Goal: Find contact information: Find contact information

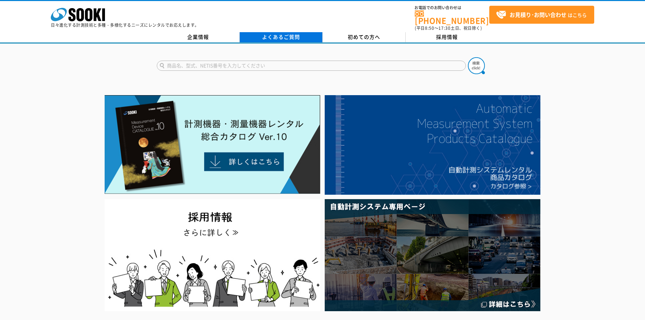
click at [279, 32] on link "よくあるご質問" at bounding box center [281, 37] width 83 height 10
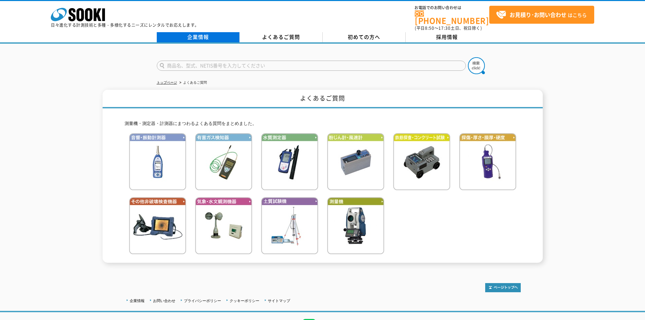
click at [204, 34] on link "企業情報" at bounding box center [198, 37] width 83 height 10
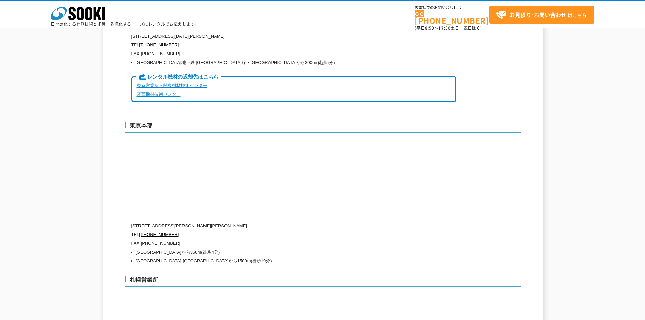
scroll to position [1723, 0]
drag, startPoint x: 133, startPoint y: 229, endPoint x: 174, endPoint y: 229, distance: 41.7
click at [174, 239] on p "FAX [PHONE_NUMBER]" at bounding box center [293, 243] width 325 height 9
drag, startPoint x: 174, startPoint y: 229, endPoint x: 133, endPoint y: 229, distance: 41.0
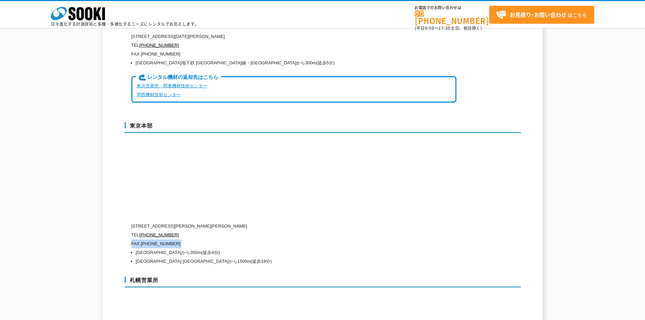
click at [133, 239] on p "FAX [PHONE_NUMBER]" at bounding box center [293, 243] width 325 height 9
click at [133, 239] on p "FAX (03)5117-3521" at bounding box center [293, 243] width 325 height 9
drag, startPoint x: 131, startPoint y: 229, endPoint x: 219, endPoint y: 245, distance: 89.4
click at [219, 245] on div "〒104-0033 東京都中央区新川1-8-6 秩父ビルディング5階 TEL 0120-856-991 FAX (03)5117-3521 東京メトロ東西線 …" at bounding box center [293, 244] width 325 height 44
click at [219, 257] on li "東京駅 日本橋口から1500m(徒歩19分)" at bounding box center [296, 261] width 321 height 9
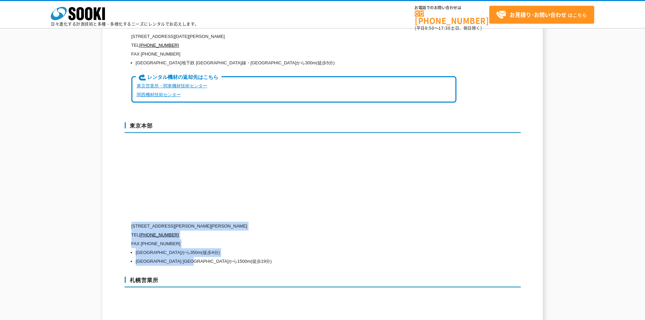
drag, startPoint x: 219, startPoint y: 245, endPoint x: 132, endPoint y: 215, distance: 92.3
click at [132, 222] on div "〒104-0033 東京都中央区新川1-8-6 秩父ビルディング5階 TEL 0120-856-991 FAX (03)5117-3521 東京メトロ東西線 …" at bounding box center [293, 244] width 325 height 44
click at [131, 222] on p "〒104-0033 東京都中央区新川1-8-6 秩父ビルディング5階" at bounding box center [293, 226] width 325 height 9
drag, startPoint x: 131, startPoint y: 211, endPoint x: 218, endPoint y: 245, distance: 93.4
click at [218, 245] on div "〒104-0033 東京都中央区新川1-8-6 秩父ビルディング5階 TEL 0120-856-991 FAX (03)5117-3521 東京メトロ東西線 …" at bounding box center [293, 244] width 325 height 44
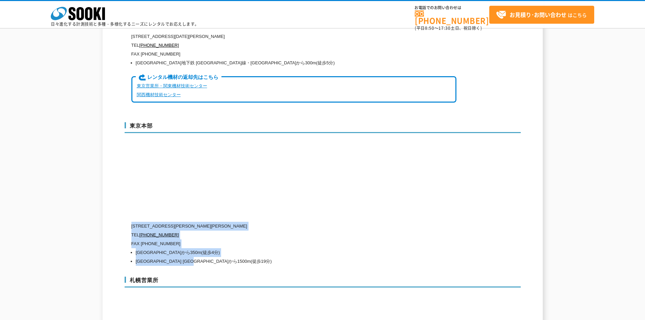
click at [218, 257] on li "東京駅 日本橋口から1500m(徒歩19分)" at bounding box center [296, 261] width 321 height 9
drag, startPoint x: 218, startPoint y: 245, endPoint x: 131, endPoint y: 215, distance: 91.8
click at [131, 222] on div "〒104-0033 東京都中央区新川1-8-6 秩父ビルディング5階 TEL 0120-856-991 FAX (03)5117-3521 東京メトロ東西線 …" at bounding box center [293, 244] width 325 height 44
click at [131, 222] on p "〒104-0033 東京都中央区新川1-8-6 秩父ビルディング5階" at bounding box center [293, 226] width 325 height 9
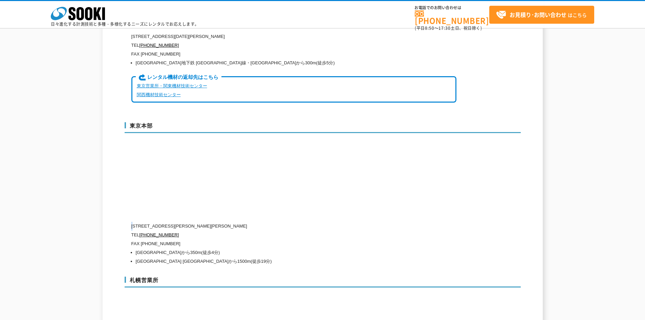
click at [131, 222] on p "〒104-0033 東京都中央区新川1-8-6 秩父ビルディング5階" at bounding box center [293, 226] width 325 height 9
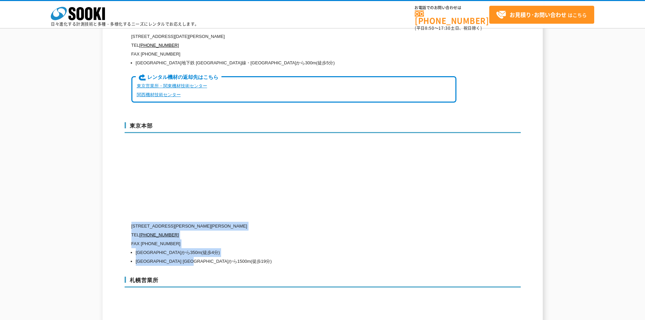
drag, startPoint x: 133, startPoint y: 211, endPoint x: 217, endPoint y: 247, distance: 91.3
click at [217, 247] on div "〒104-0033 東京都中央区新川1-8-6 秩父ビルディング5階 TEL 0120-856-991 FAX (03)5117-3521 東京メトロ東西線 …" at bounding box center [293, 244] width 325 height 44
click at [217, 257] on li "東京駅 日本橋口から1500m(徒歩19分)" at bounding box center [296, 261] width 321 height 9
drag, startPoint x: 217, startPoint y: 247, endPoint x: 131, endPoint y: 216, distance: 91.5
click at [131, 222] on div "〒104-0033 東京都中央区新川1-8-6 秩父ビルディング5階 TEL 0120-856-991 FAX (03)5117-3521 東京メトロ東西線 …" at bounding box center [293, 244] width 325 height 44
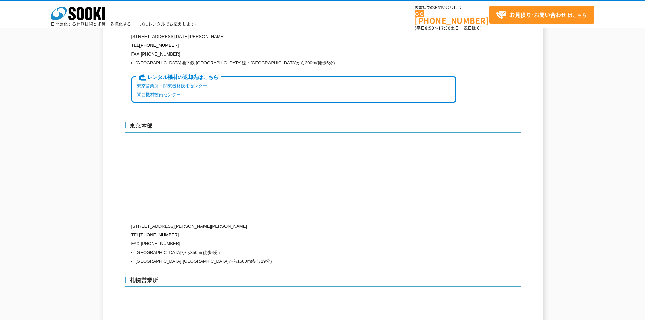
click at [131, 212] on div "東京本部 〒104-0033 東京都中央区新川1-8-6 秩父ビルディング5階 TEL 0120-856-991 FAX (03)5117-3521 東京メト…" at bounding box center [323, 192] width 396 height 154
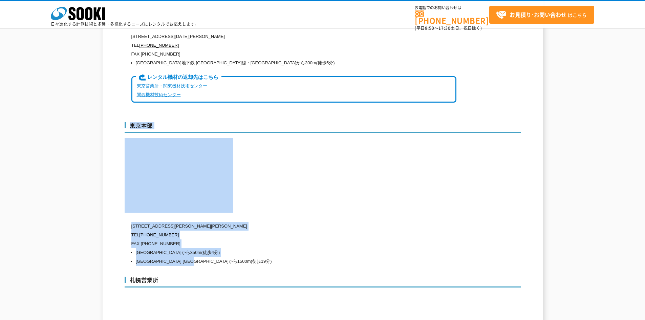
drag, startPoint x: 131, startPoint y: 212, endPoint x: 217, endPoint y: 245, distance: 92.2
click at [217, 245] on div "東京本部 〒104-0033 東京都中央区新川1-8-6 秩父ビルディング5階 TEL 0120-856-991 FAX (03)5117-3521 東京メト…" at bounding box center [323, 192] width 396 height 154
click at [217, 257] on li "東京駅 日本橋口から1500m(徒歩19分)" at bounding box center [296, 261] width 321 height 9
